Goal: Use online tool/utility: Utilize a website feature to perform a specific function

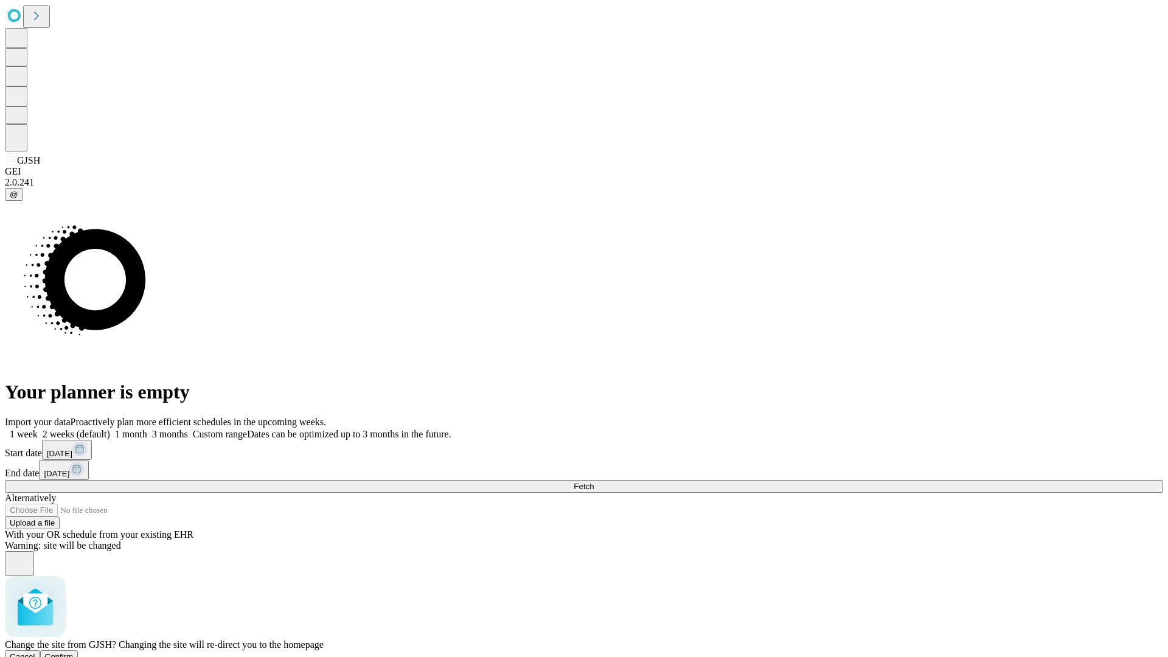
click at [74, 652] on span "Confirm" at bounding box center [59, 656] width 29 height 9
click at [147, 429] on label "1 month" at bounding box center [128, 434] width 37 height 10
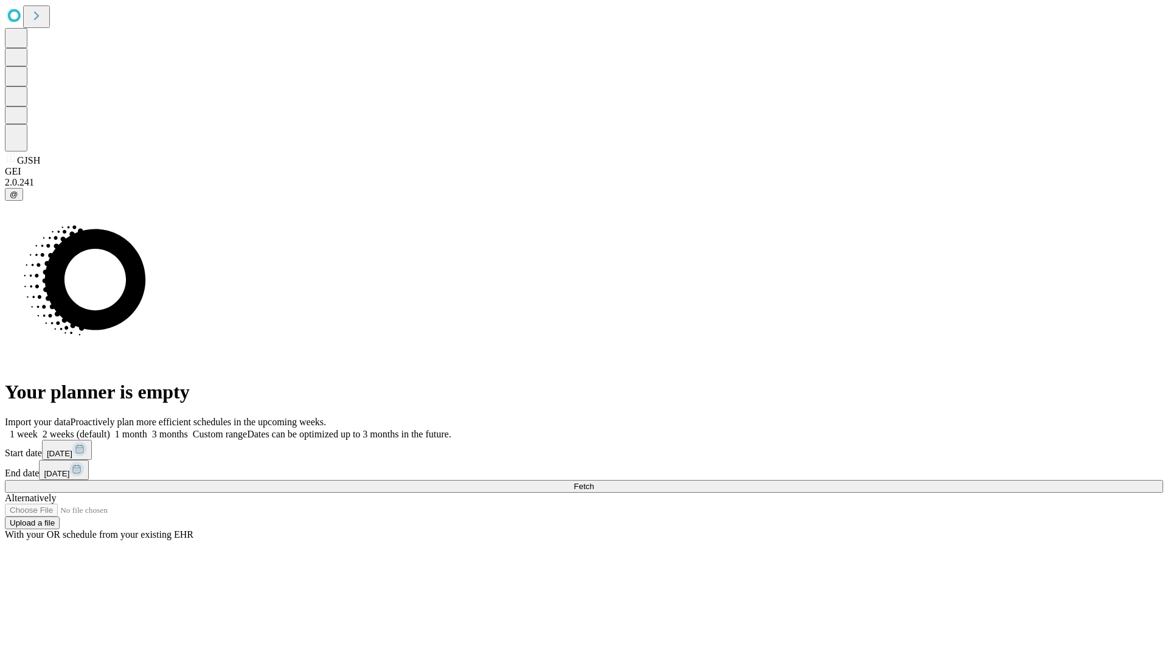
click at [594, 482] on span "Fetch" at bounding box center [584, 486] width 20 height 9
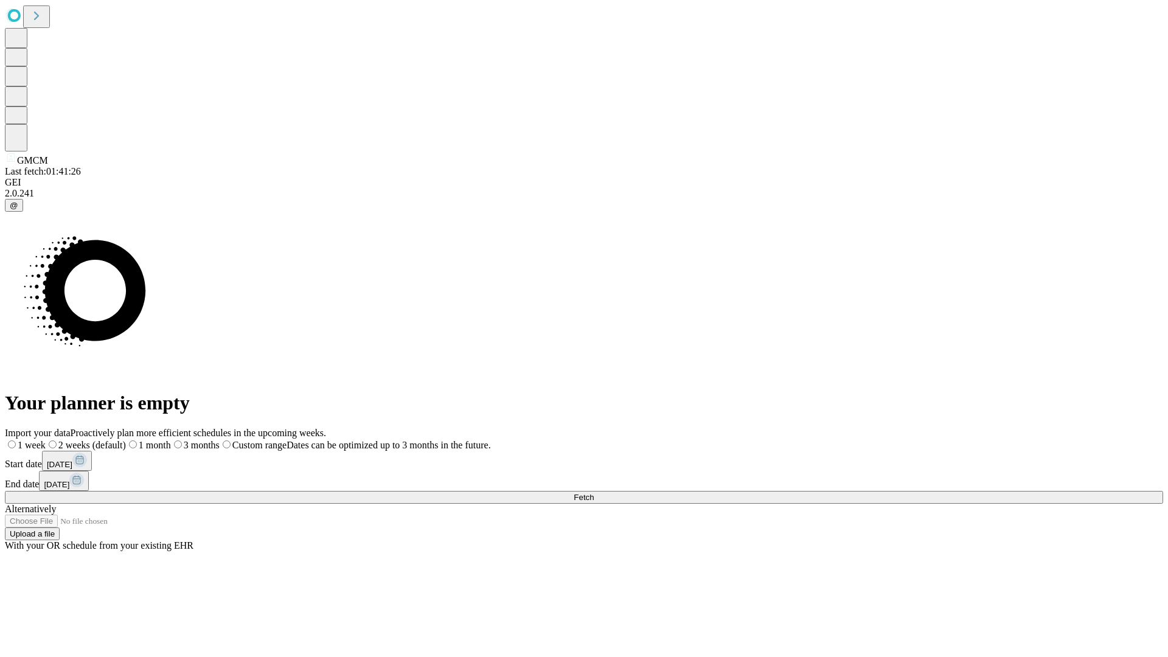
click at [171, 440] on label "1 month" at bounding box center [148, 445] width 45 height 10
click at [594, 493] on span "Fetch" at bounding box center [584, 497] width 20 height 9
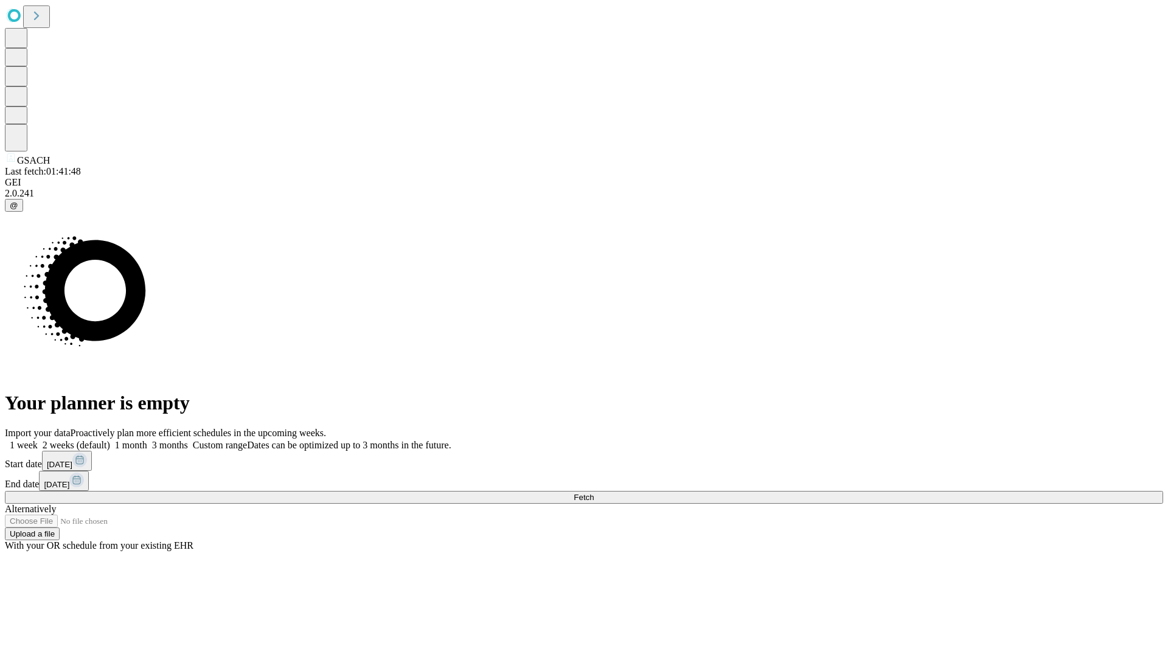
click at [594, 493] on span "Fetch" at bounding box center [584, 497] width 20 height 9
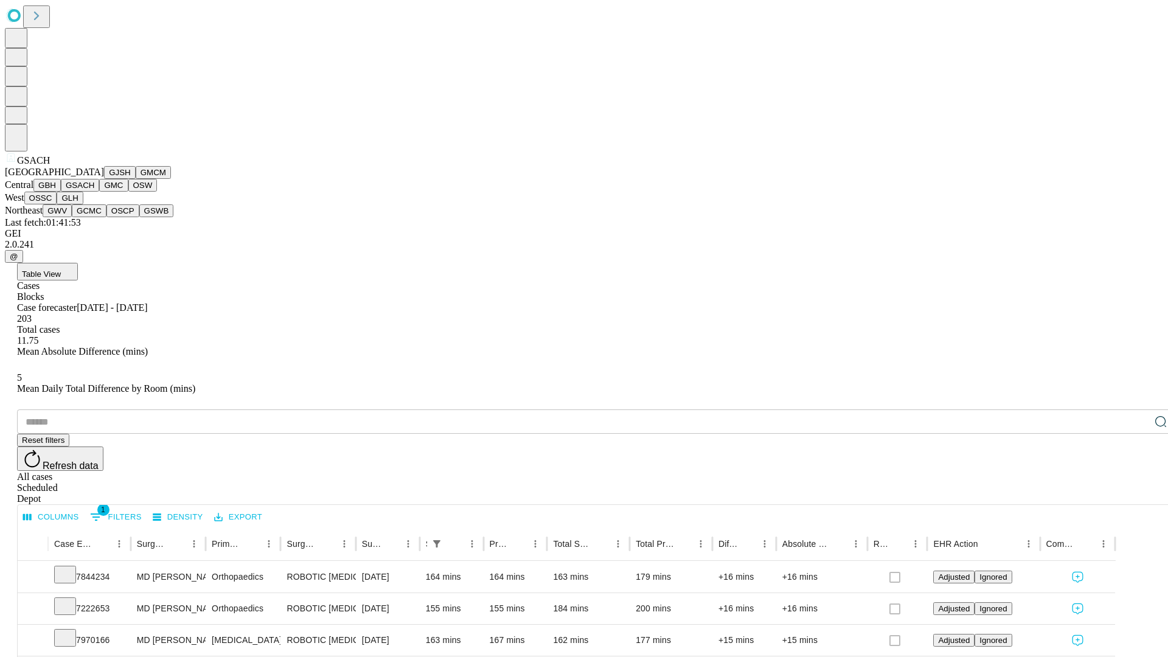
click at [99, 192] on button "GMC" at bounding box center [113, 185] width 29 height 13
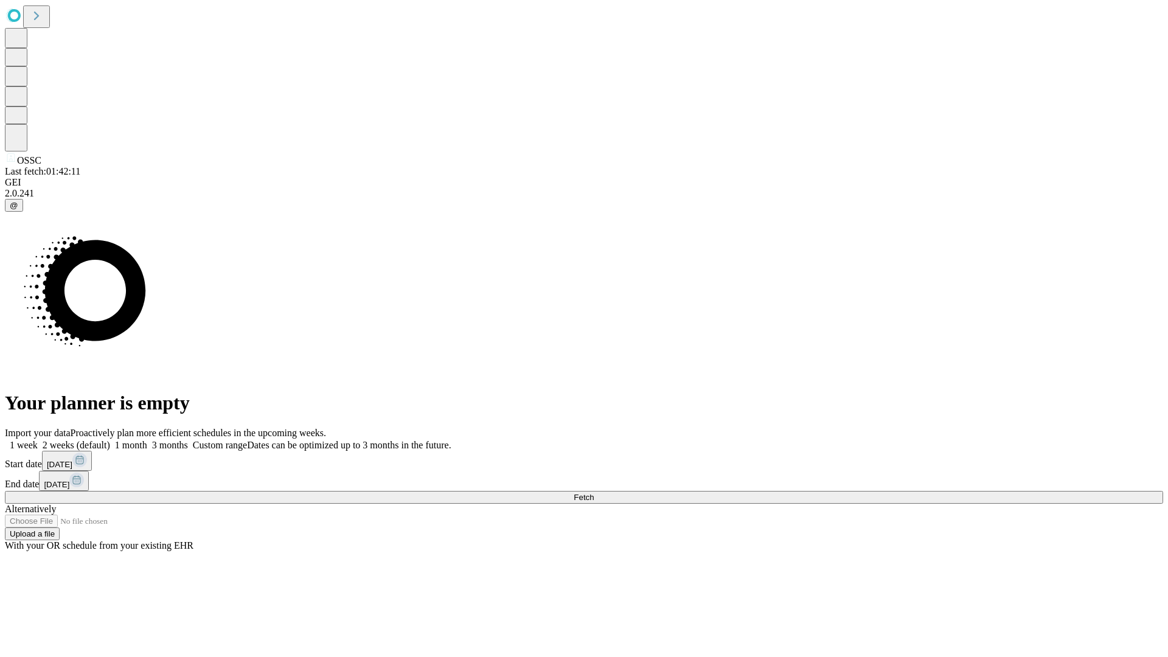
click at [594, 493] on span "Fetch" at bounding box center [584, 497] width 20 height 9
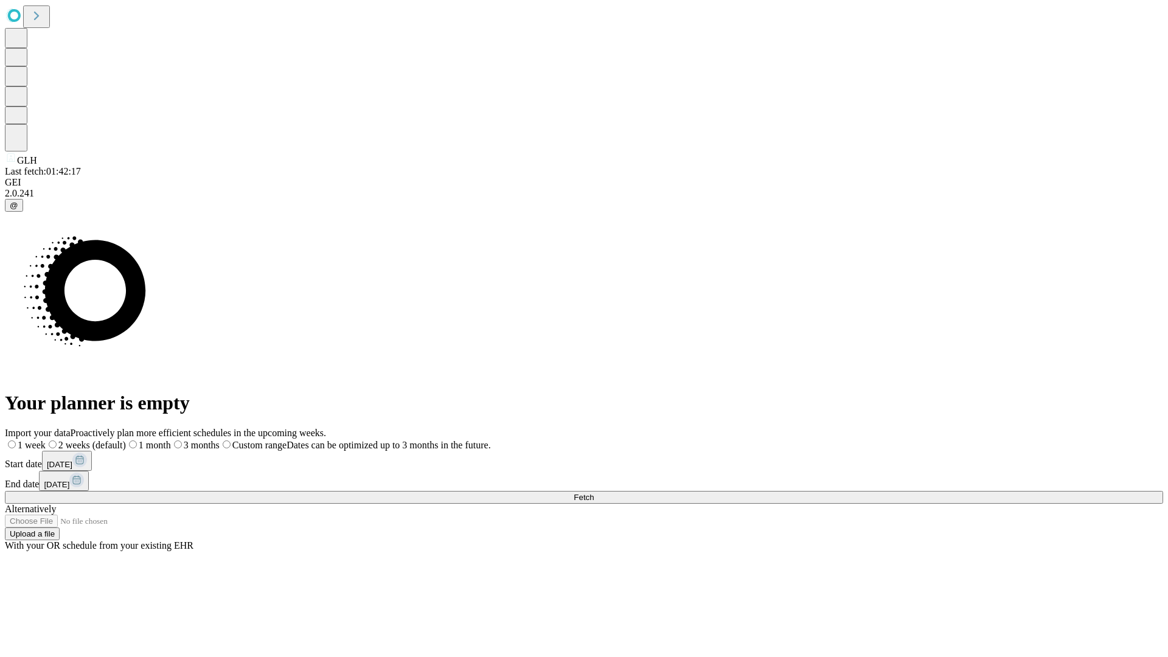
click at [171, 440] on label "1 month" at bounding box center [148, 445] width 45 height 10
click at [594, 493] on span "Fetch" at bounding box center [584, 497] width 20 height 9
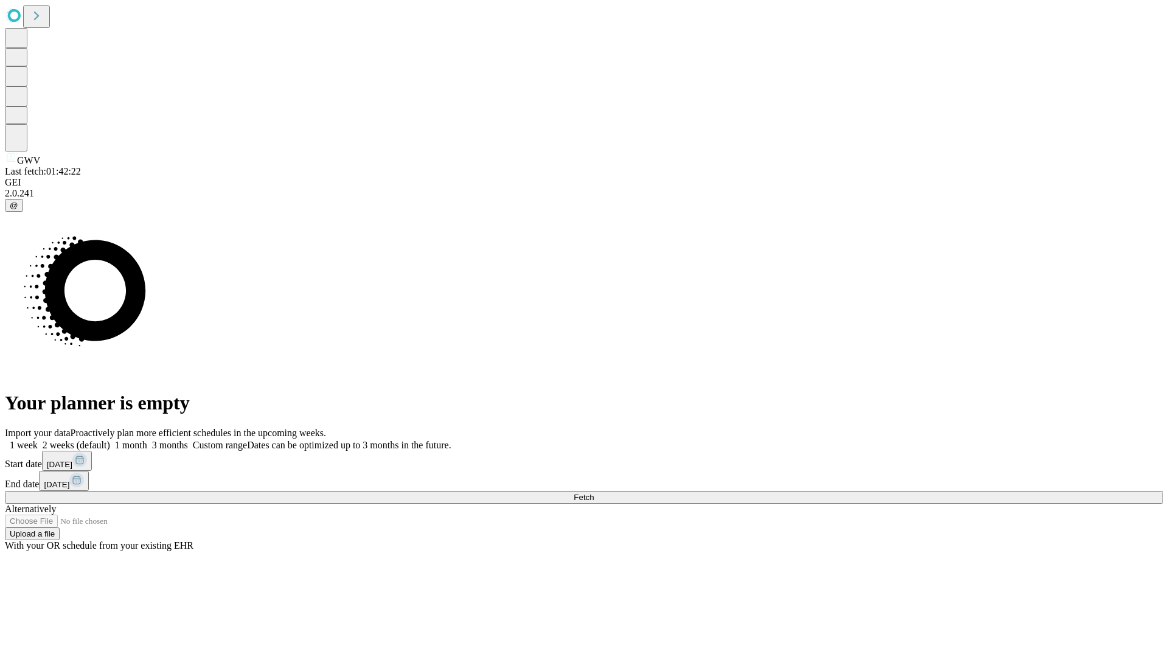
click at [147, 440] on label "1 month" at bounding box center [128, 445] width 37 height 10
click at [594, 493] on span "Fetch" at bounding box center [584, 497] width 20 height 9
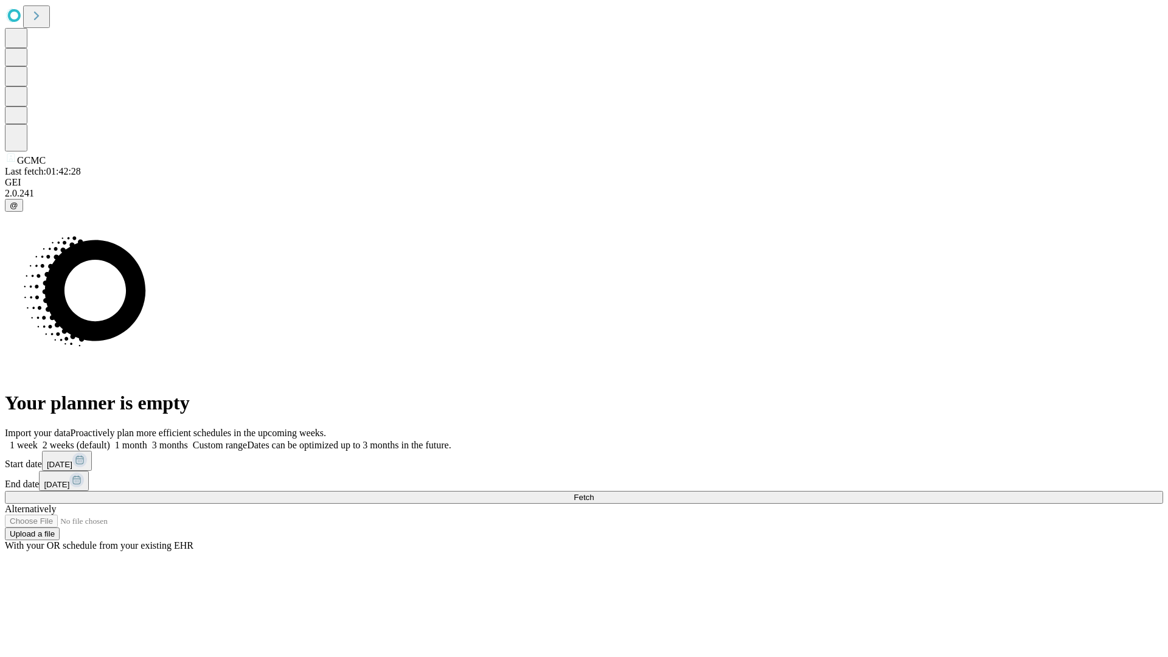
click at [147, 440] on label "1 month" at bounding box center [128, 445] width 37 height 10
click at [594, 493] on span "Fetch" at bounding box center [584, 497] width 20 height 9
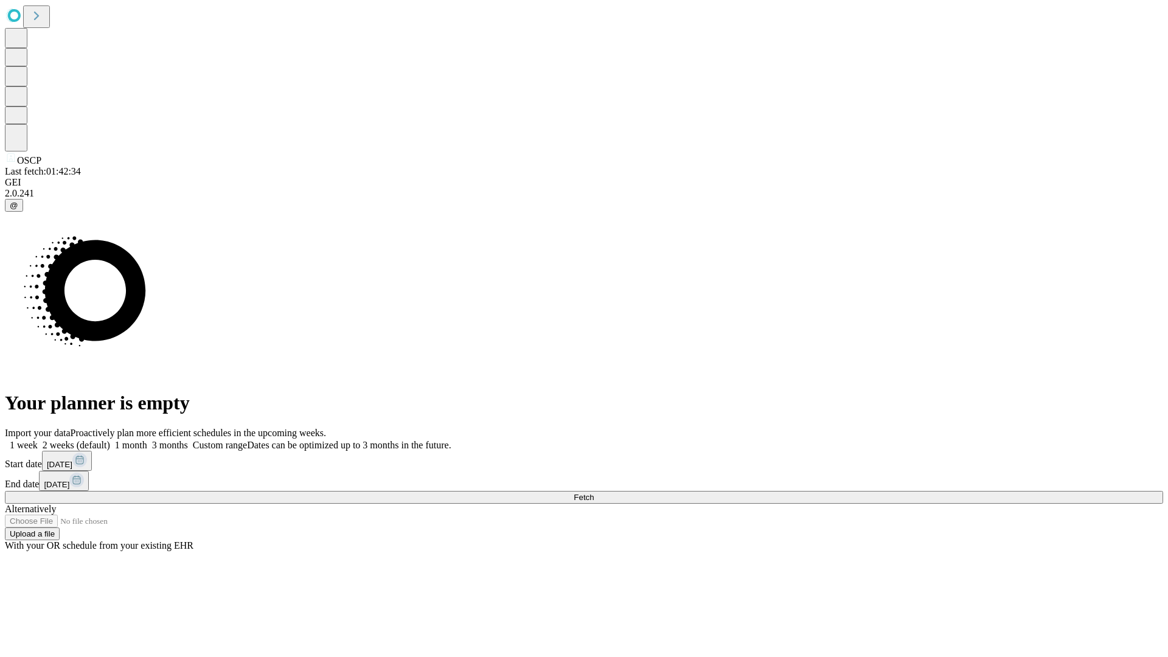
click at [594, 493] on span "Fetch" at bounding box center [584, 497] width 20 height 9
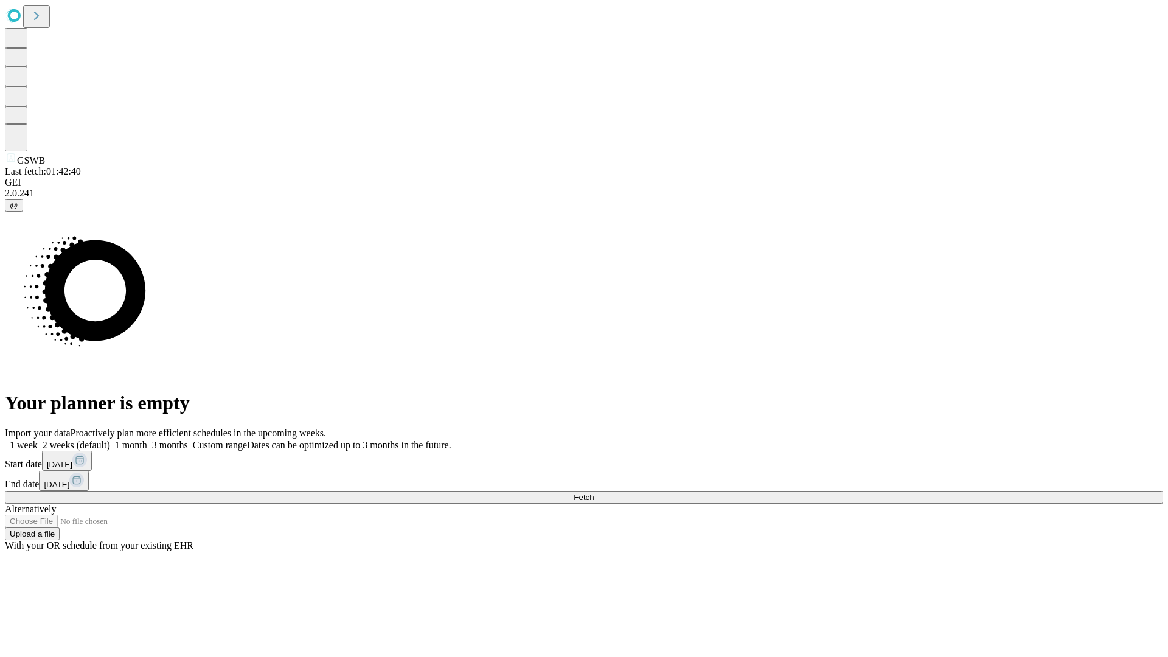
click at [147, 440] on label "1 month" at bounding box center [128, 445] width 37 height 10
click at [594, 493] on span "Fetch" at bounding box center [584, 497] width 20 height 9
